Goal: Check status: Check status

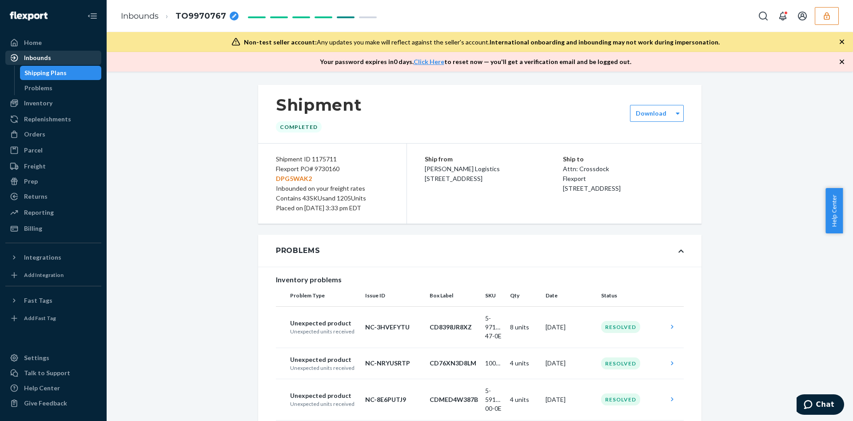
click at [36, 61] on div "Inbounds" at bounding box center [37, 57] width 27 height 9
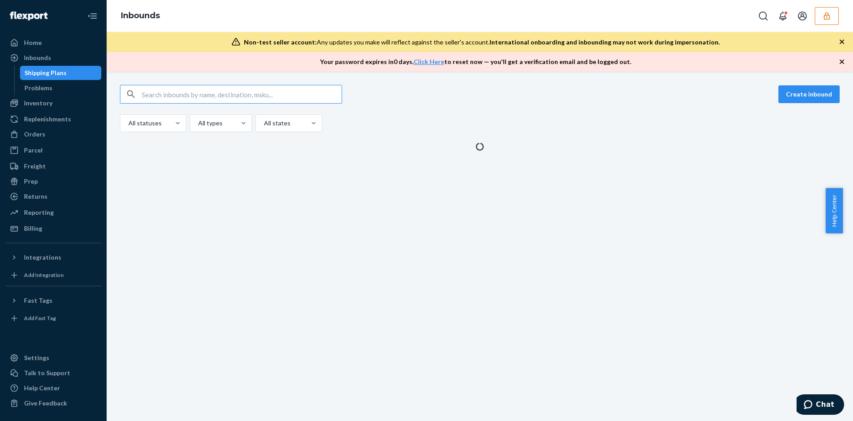
type input "9806385"
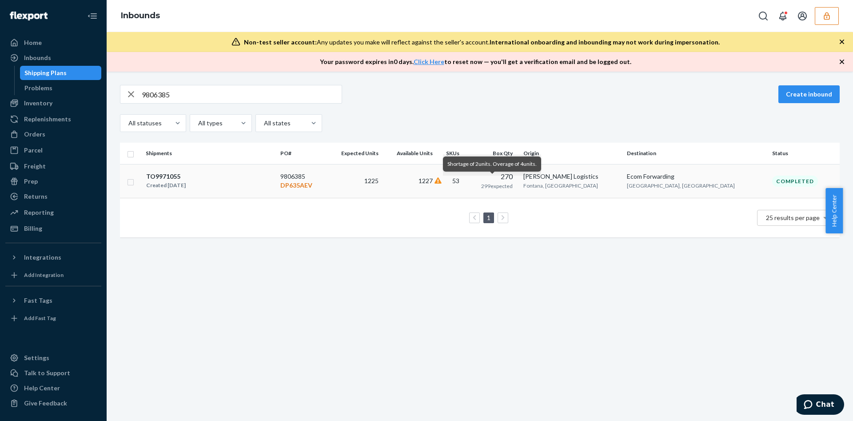
click at [442, 180] on icon at bounding box center [438, 180] width 7 height 6
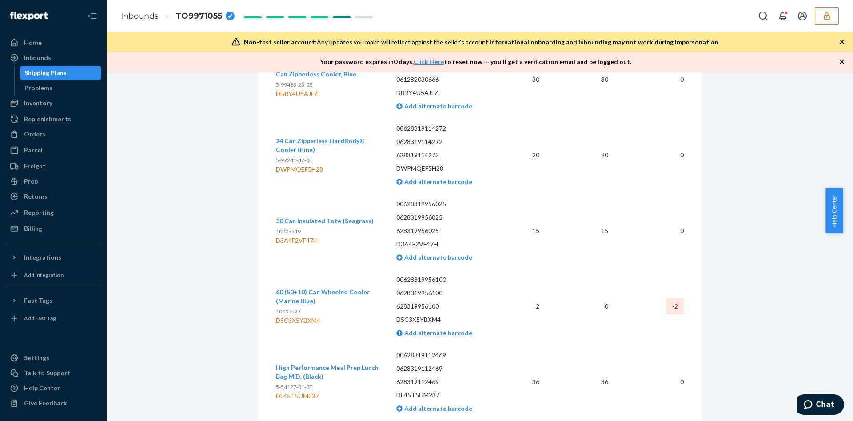
scroll to position [2813, 0]
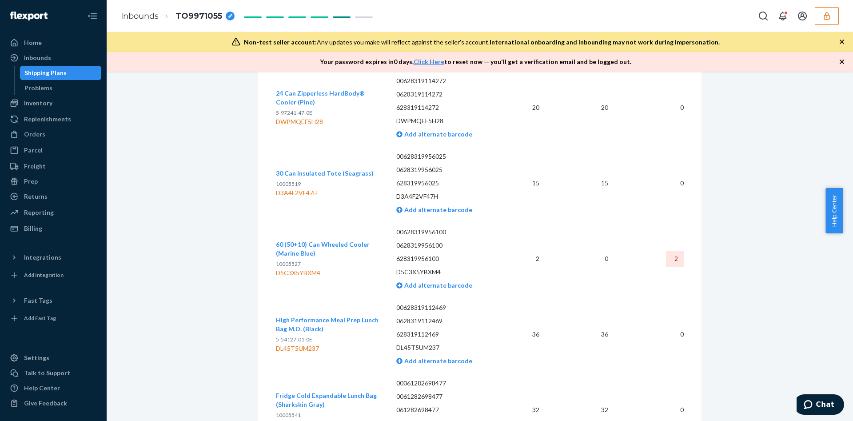
click at [304, 268] on div "D5C3X5YBXM4" at bounding box center [329, 272] width 106 height 9
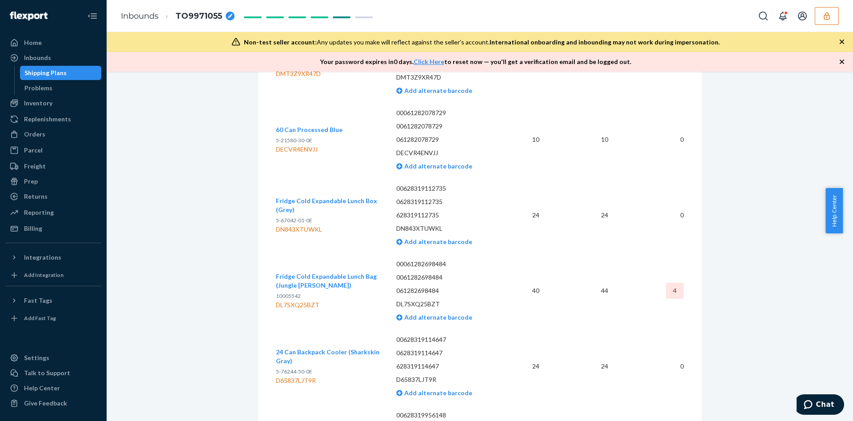
scroll to position [2080, 0]
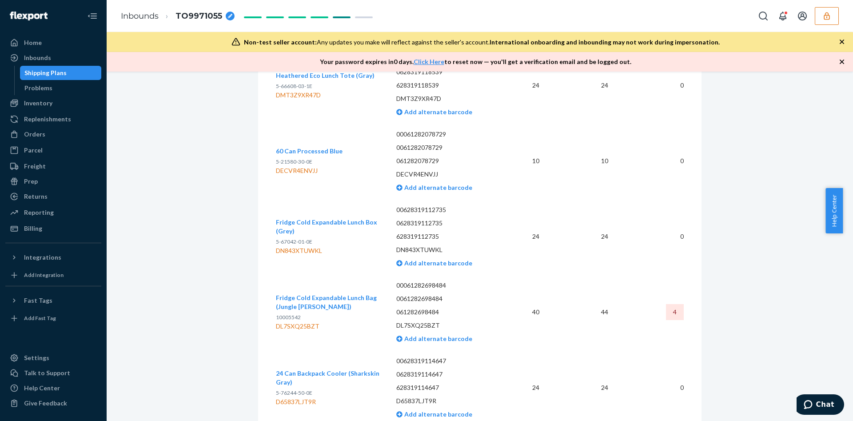
click at [300, 274] on td "Fridge Cold Expandable Lunch Bag (Jungle [PERSON_NAME]) 10005542 DL7SXQ25BZT" at bounding box center [332, 312] width 113 height 76
copy div "DL7SXQ25BZT"
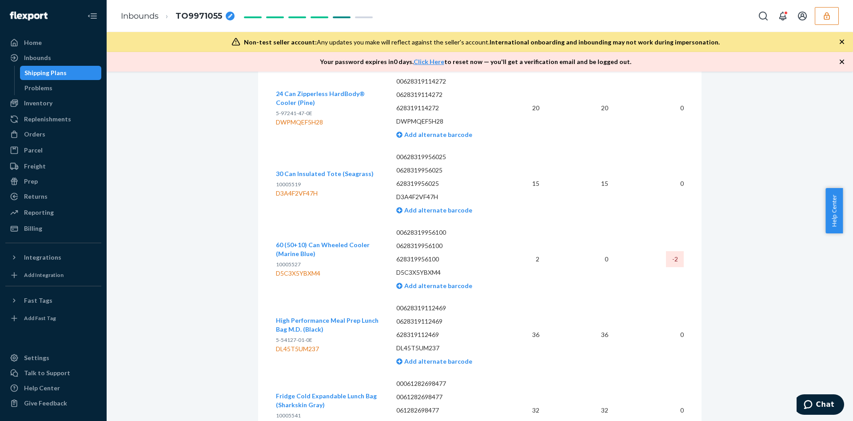
scroll to position [2813, 0]
click at [276, 221] on td "60 (50+10) Can Wheeled Cooler (Marine Blue) 10005527 D5C3X5YBXM4" at bounding box center [332, 259] width 113 height 76
copy div "D5C3X5YBXM4"
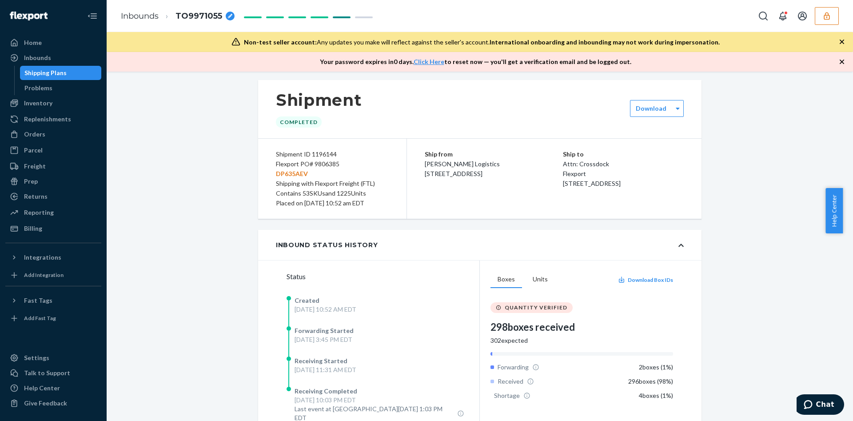
scroll to position [0, 0]
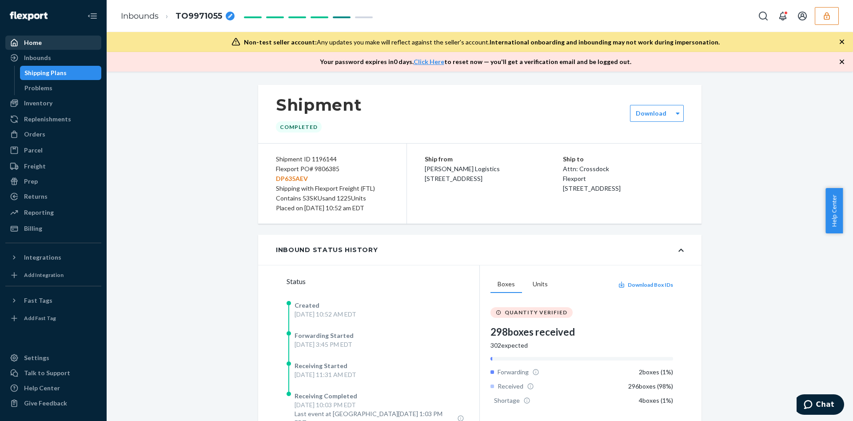
click at [74, 48] on link "Home" at bounding box center [53, 43] width 96 height 14
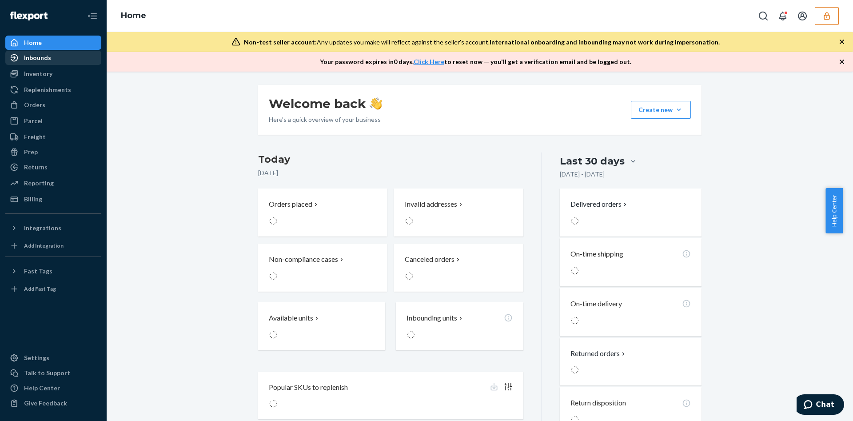
click at [75, 56] on div "Inbounds" at bounding box center [53, 58] width 94 height 12
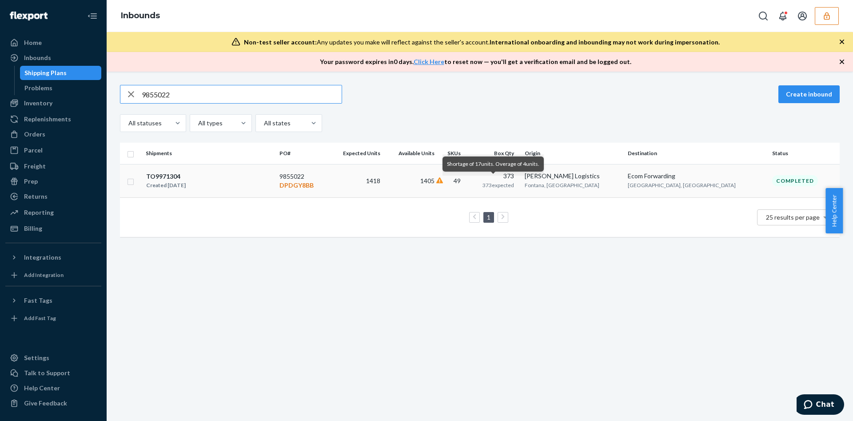
type input "9855022"
click at [444, 178] on icon at bounding box center [439, 180] width 7 height 6
type input "9855022"
click at [324, 182] on p "DPDGY8BB" at bounding box center [302, 185] width 45 height 9
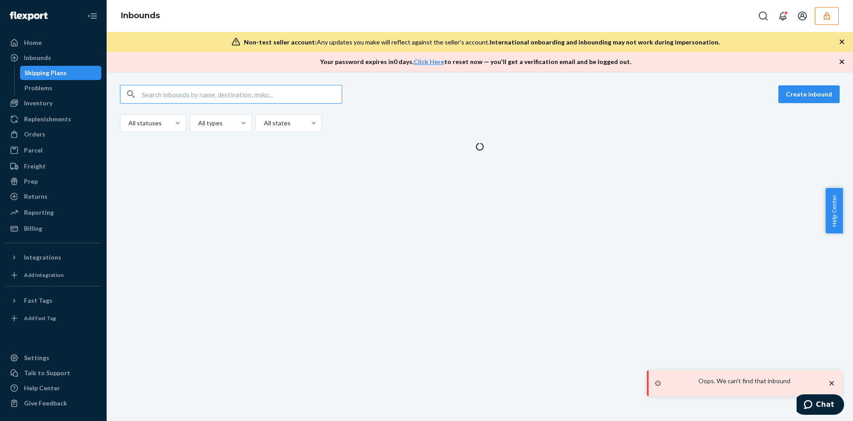
click at [817, 27] on div "Inbounds" at bounding box center [480, 16] width 747 height 32
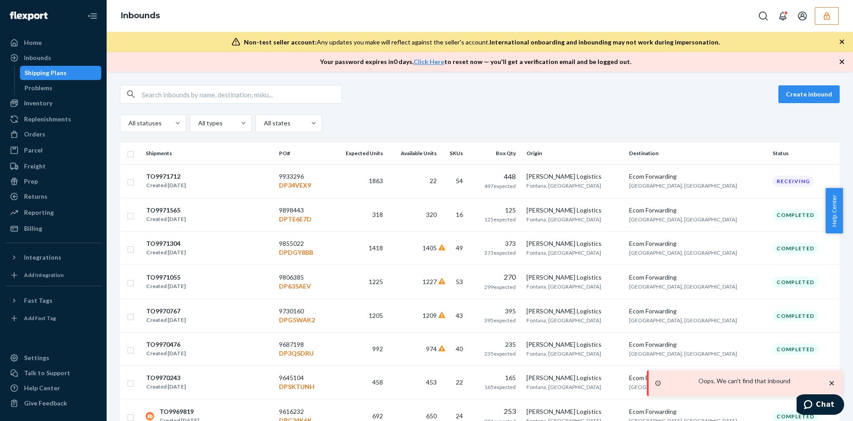
click at [819, 21] on button "button" at bounding box center [827, 16] width 24 height 18
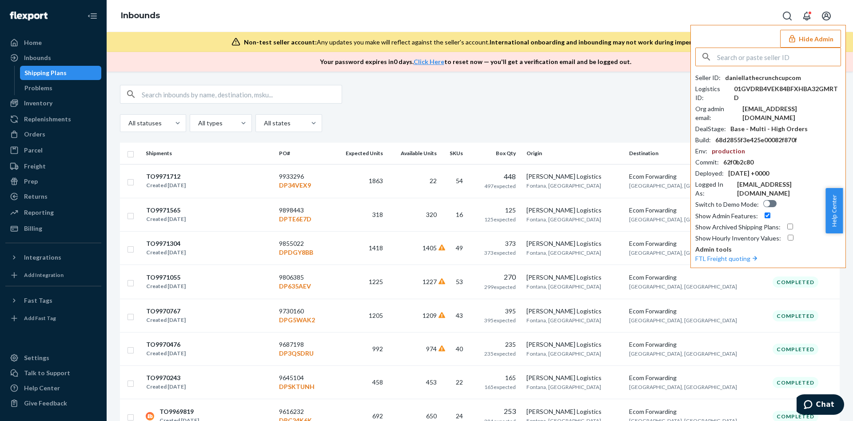
paste input "arcticzonecainnovationscom"
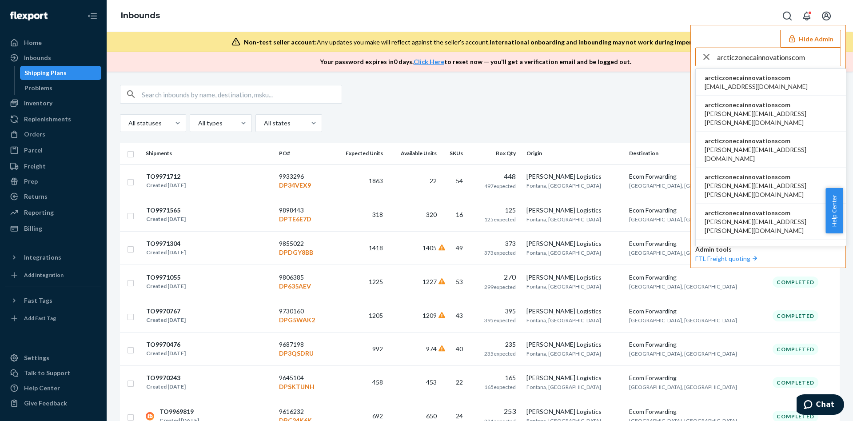
type input "arcticzonecainnovationscom"
click at [747, 76] on span "arcticzonecainnovationscom" at bounding box center [756, 77] width 103 height 9
